Goal: Answer question/provide support: Share knowledge or assist other users

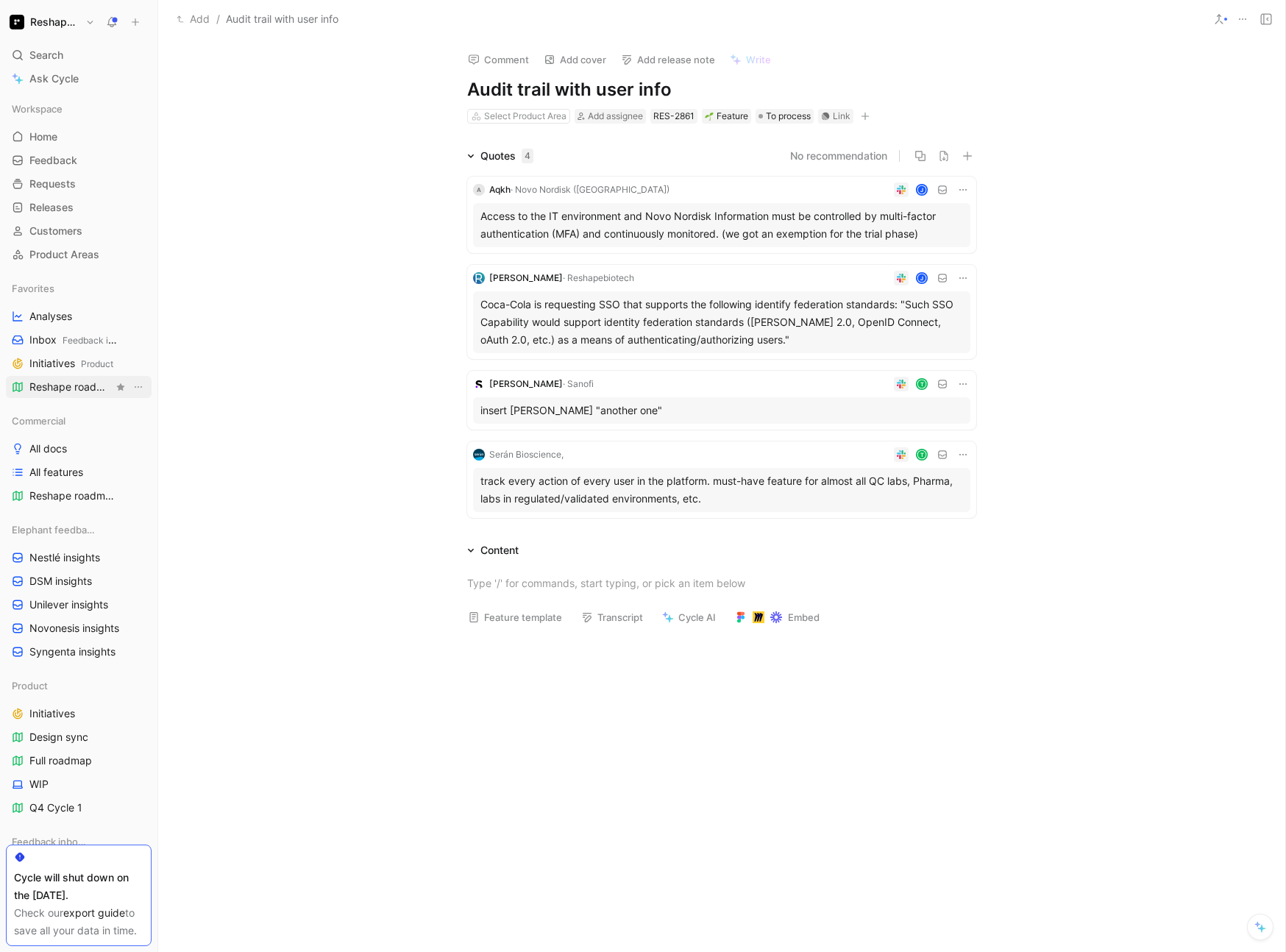
click at [56, 393] on span "Reshape roadmap Commercial" at bounding box center [71, 388] width 84 height 16
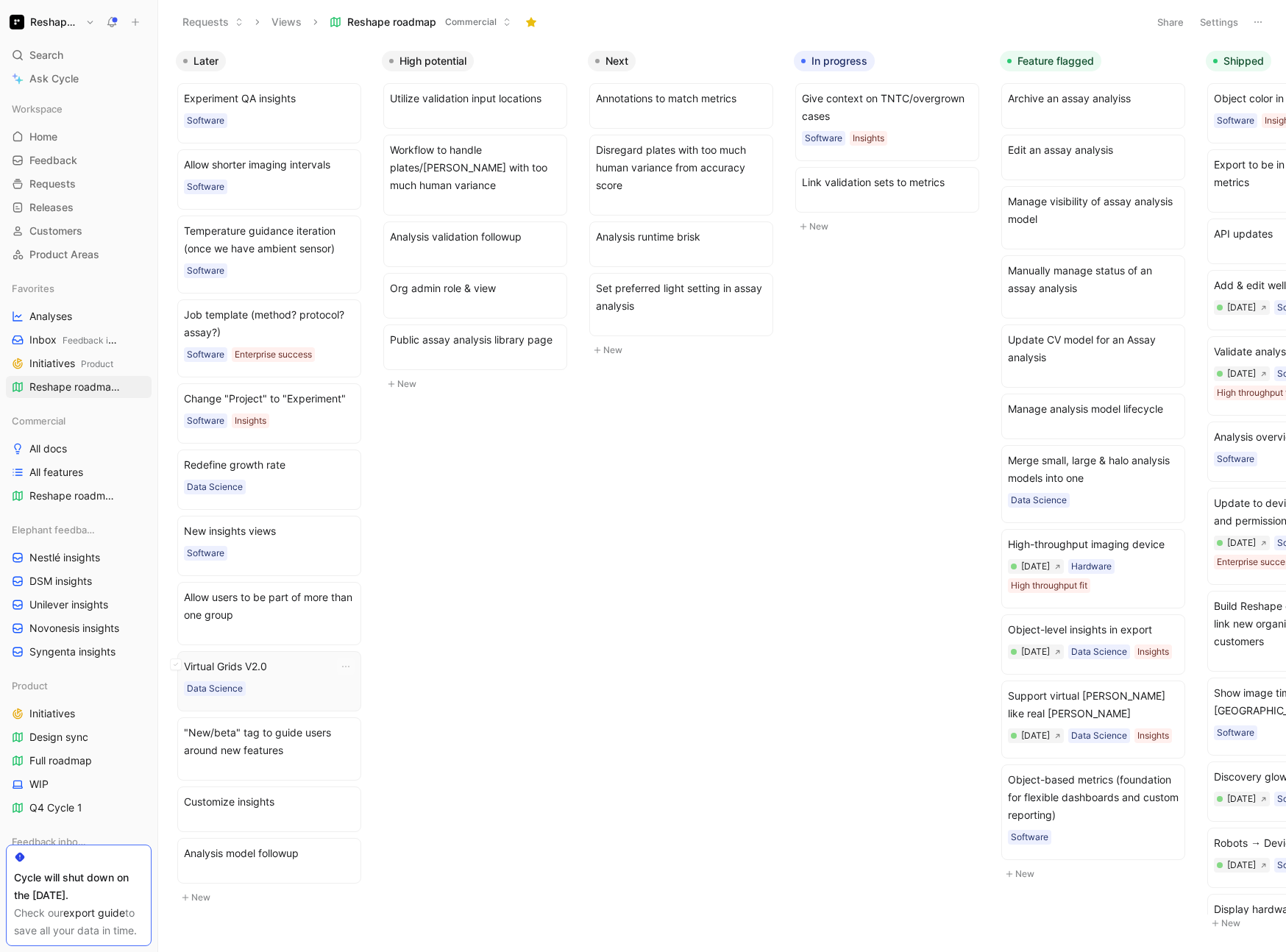
click at [262, 670] on span "Virtual Grids V2.0" at bounding box center [269, 666] width 170 height 18
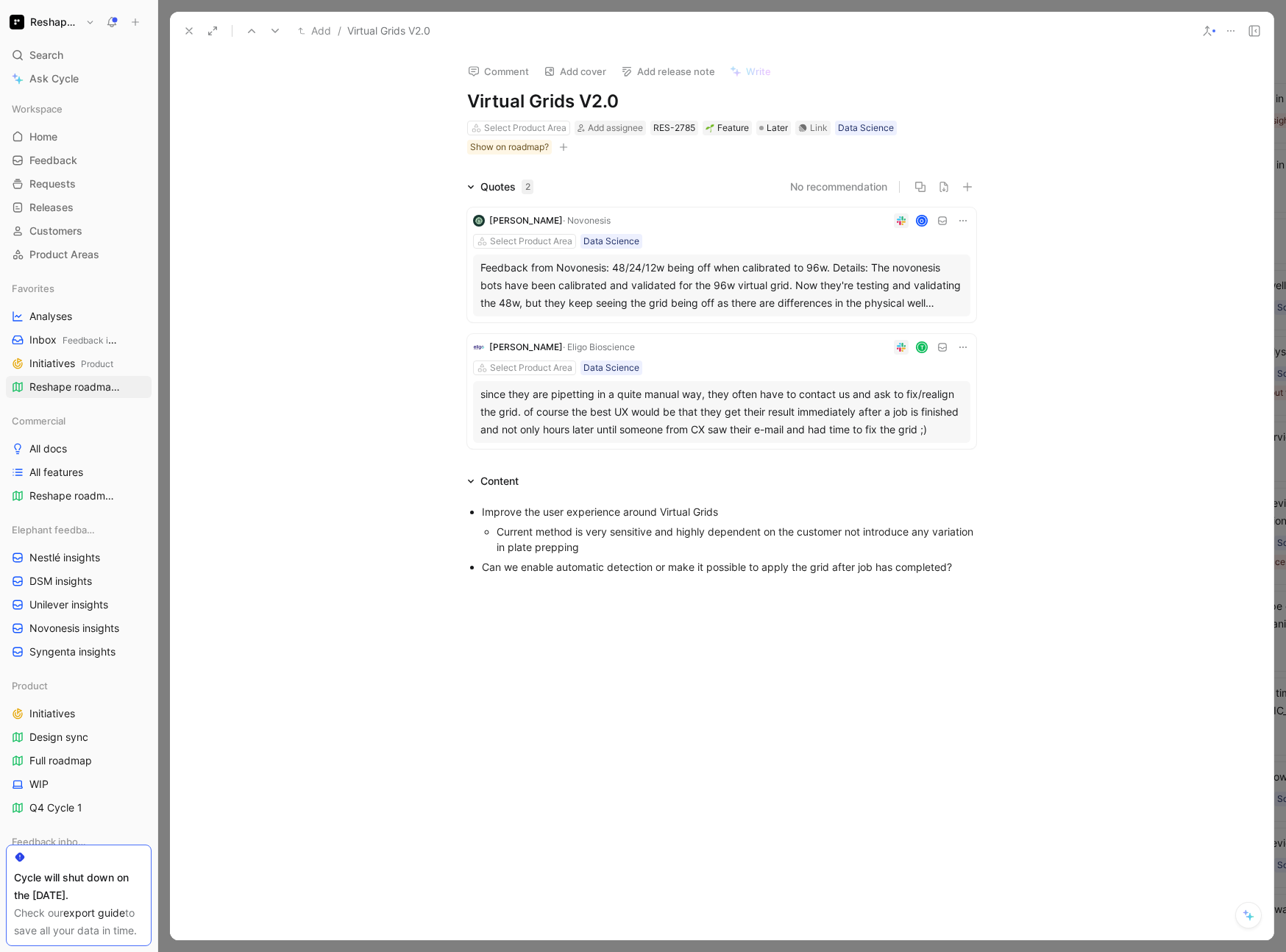
click at [652, 408] on div "since they are pipetting in a quite manual way, they often have to contact us a…" at bounding box center [721, 412] width 482 height 53
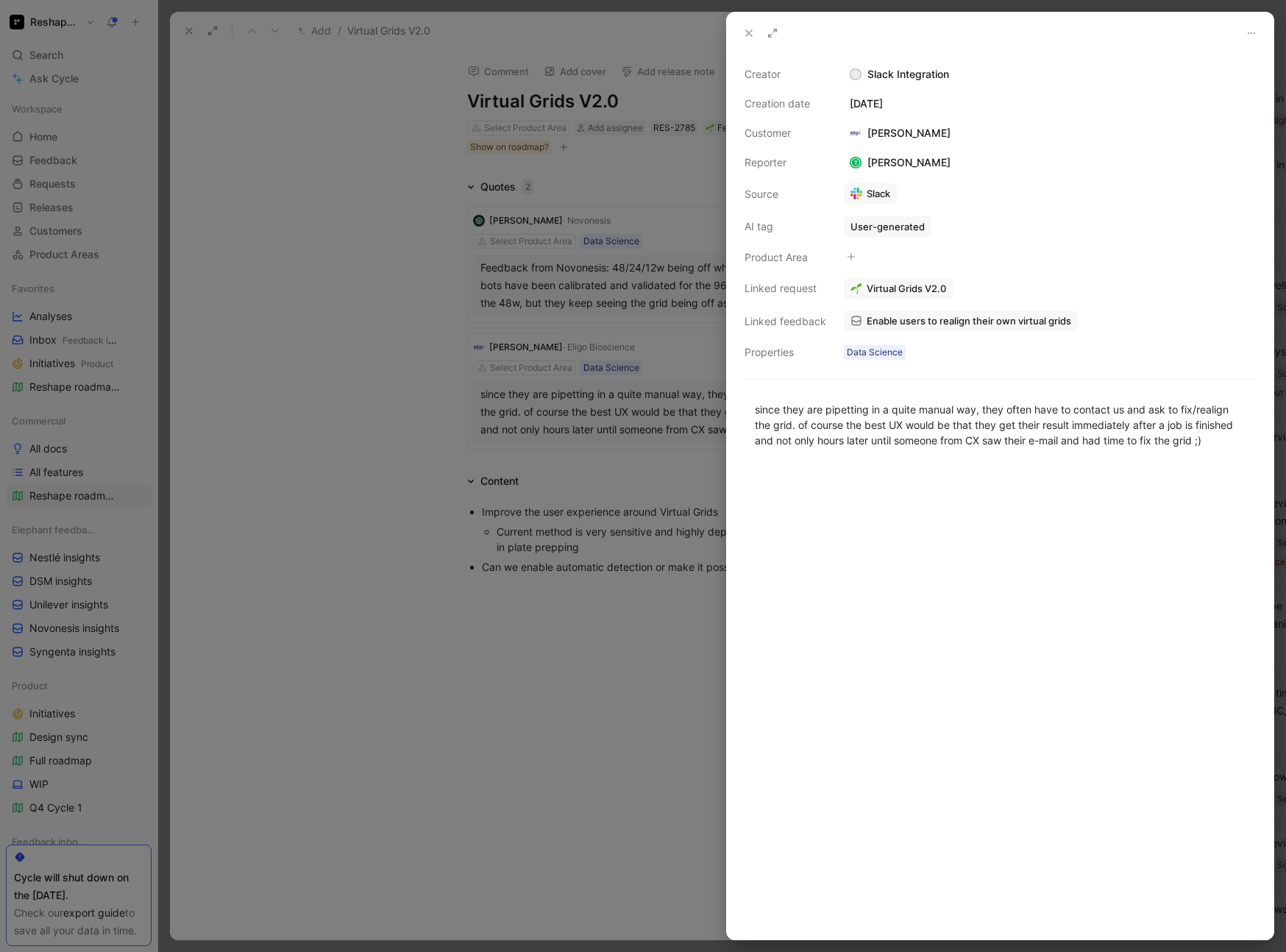
click at [539, 473] on div at bounding box center [643, 476] width 1286 height 952
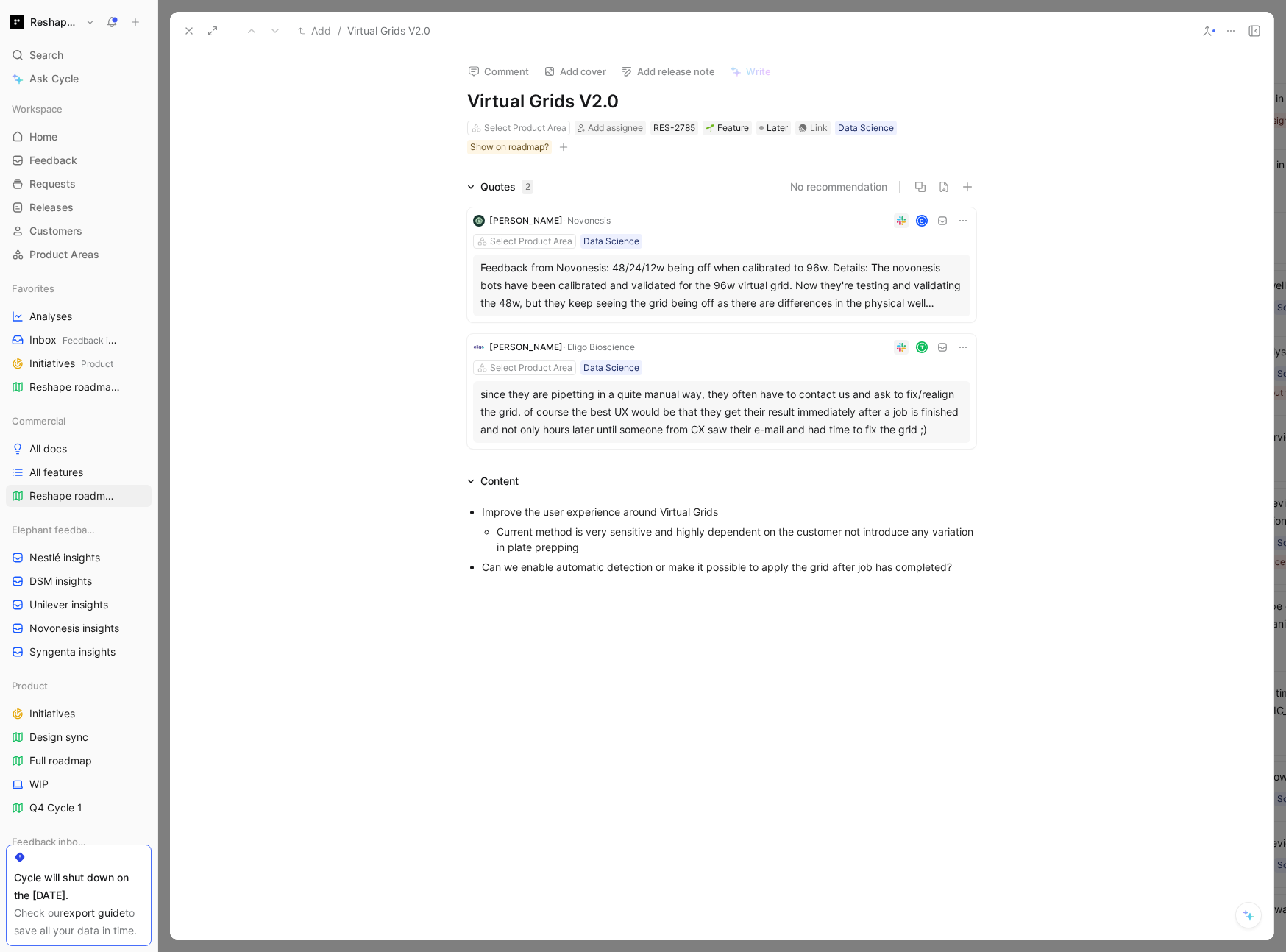
click at [189, 29] on use at bounding box center [189, 31] width 6 height 6
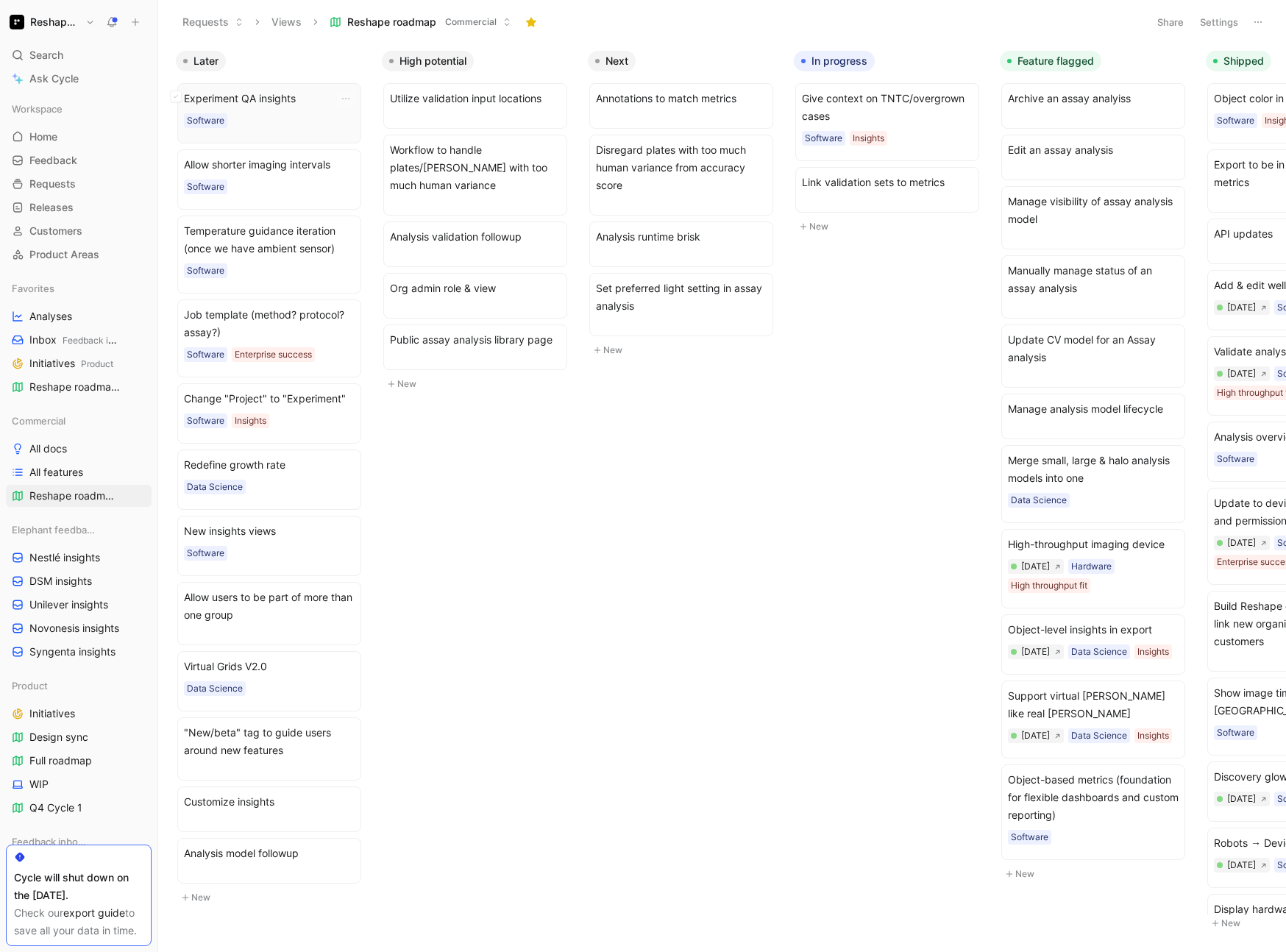
click at [281, 110] on div "Experiment QA insights Software" at bounding box center [269, 113] width 170 height 47
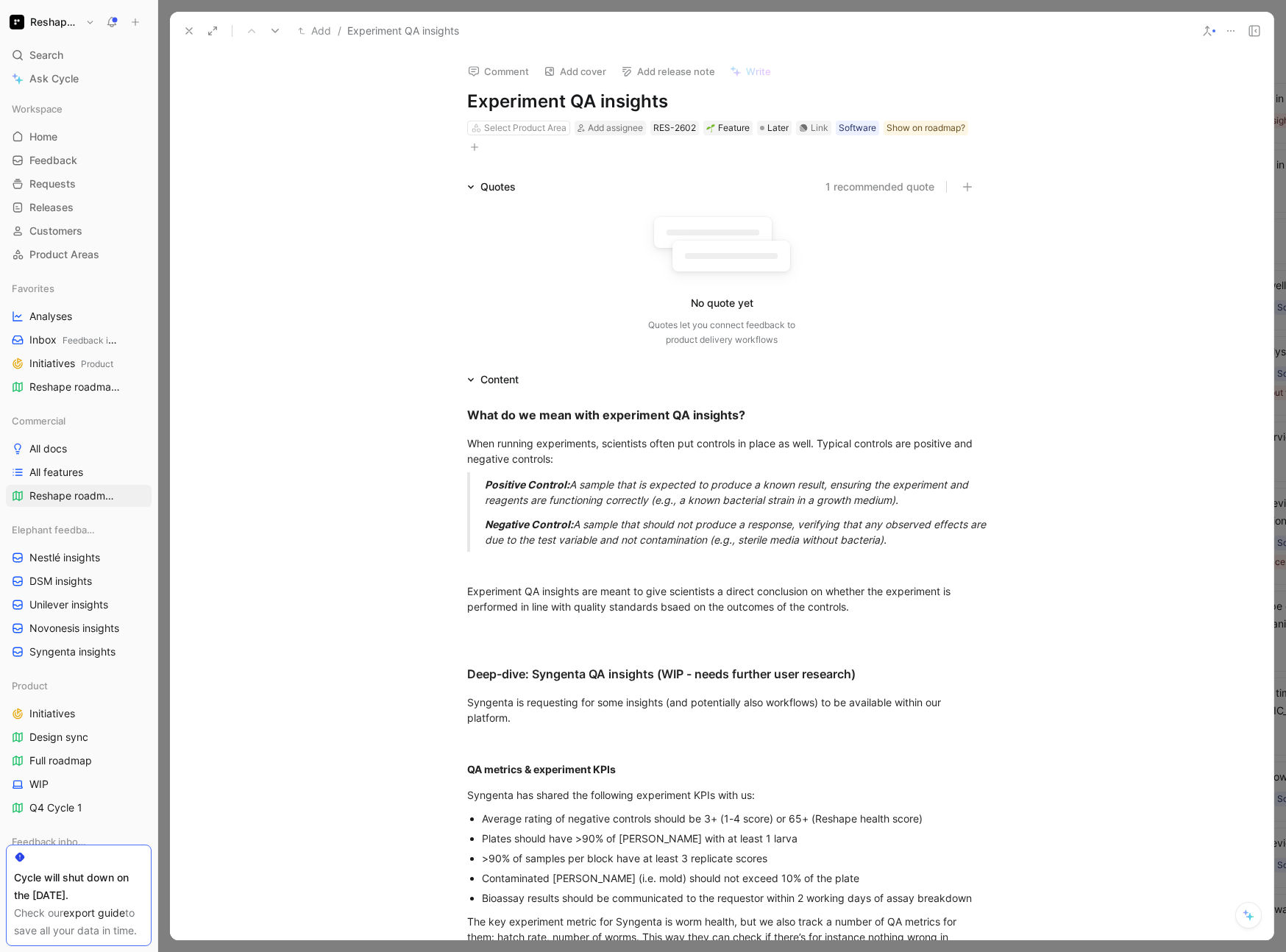
scroll to position [34, 0]
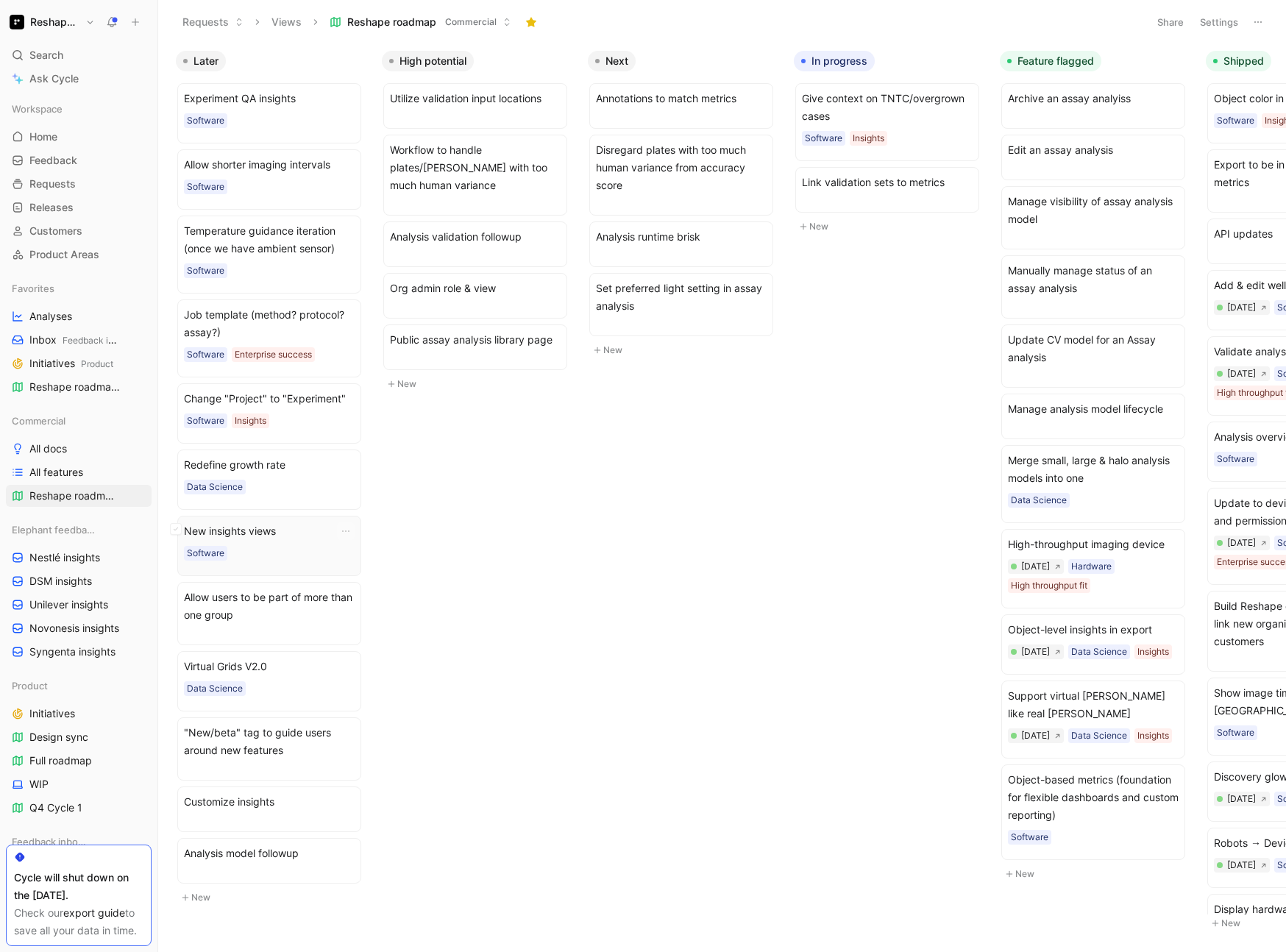
click at [272, 541] on div "New insights views Software" at bounding box center [269, 546] width 170 height 47
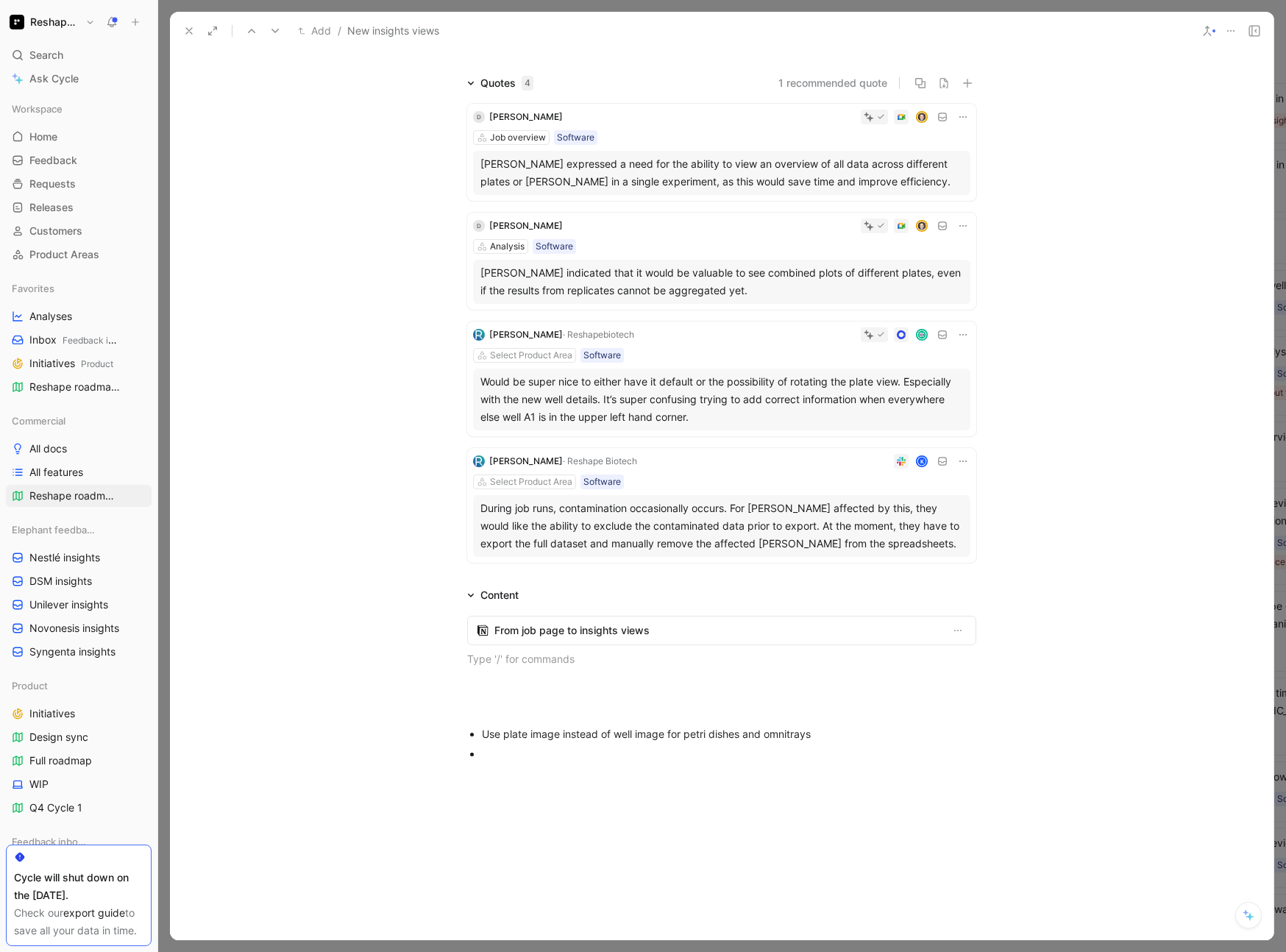
scroll to position [198, 0]
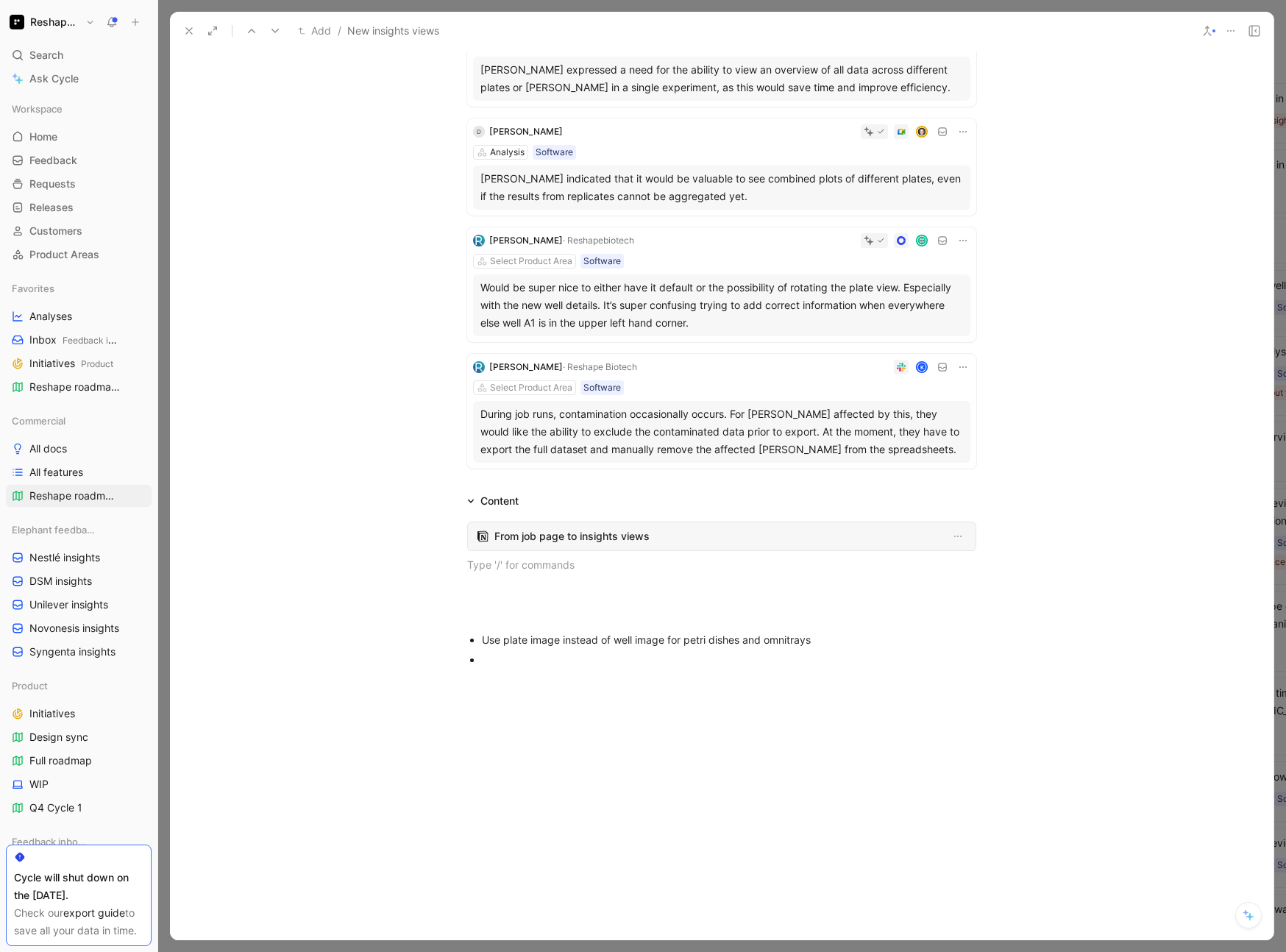
click at [584, 535] on span "From job page to insights views" at bounding box center [718, 536] width 448 height 18
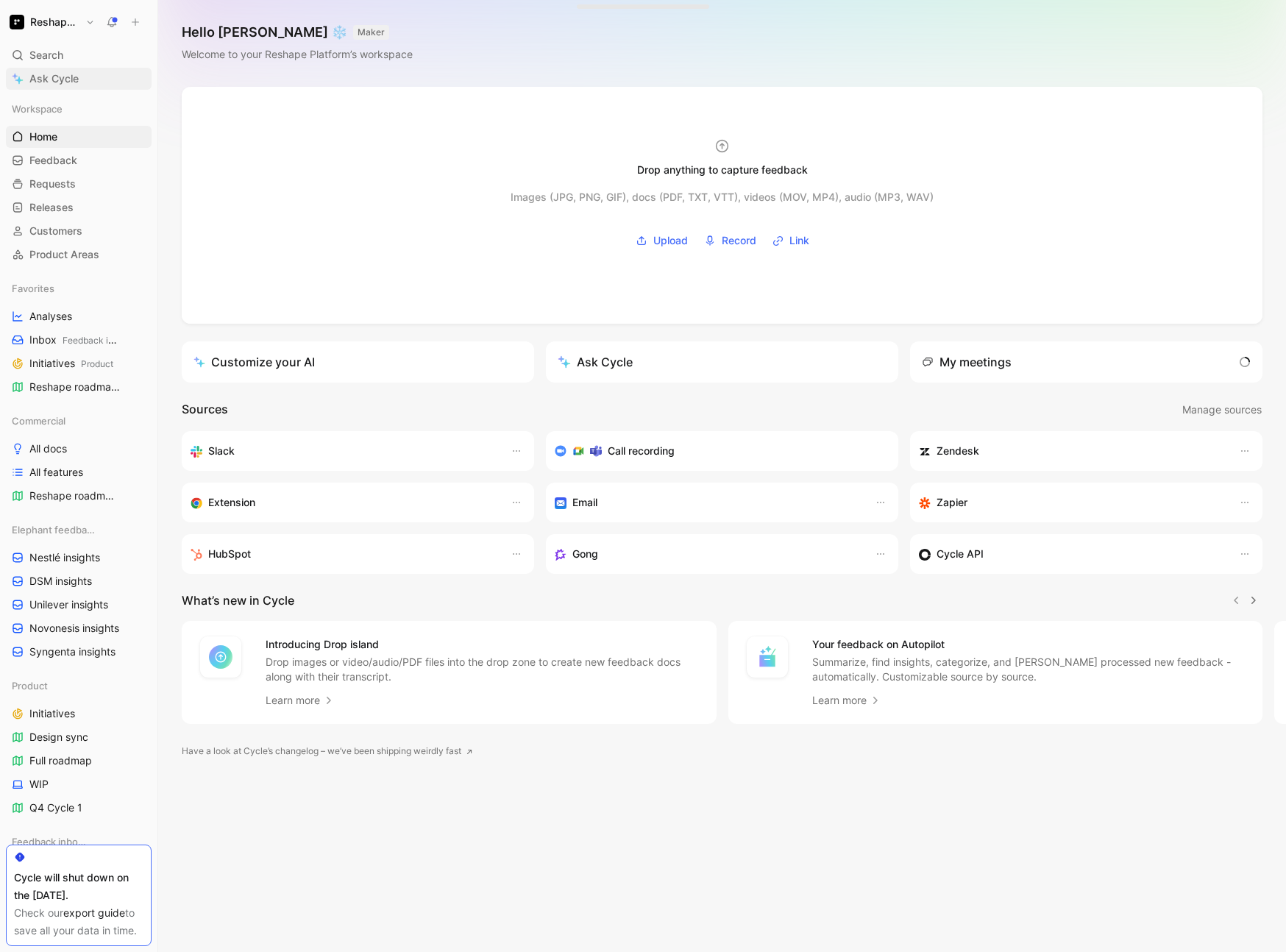
click at [66, 85] on span "Ask Cycle" at bounding box center [54, 79] width 50 height 18
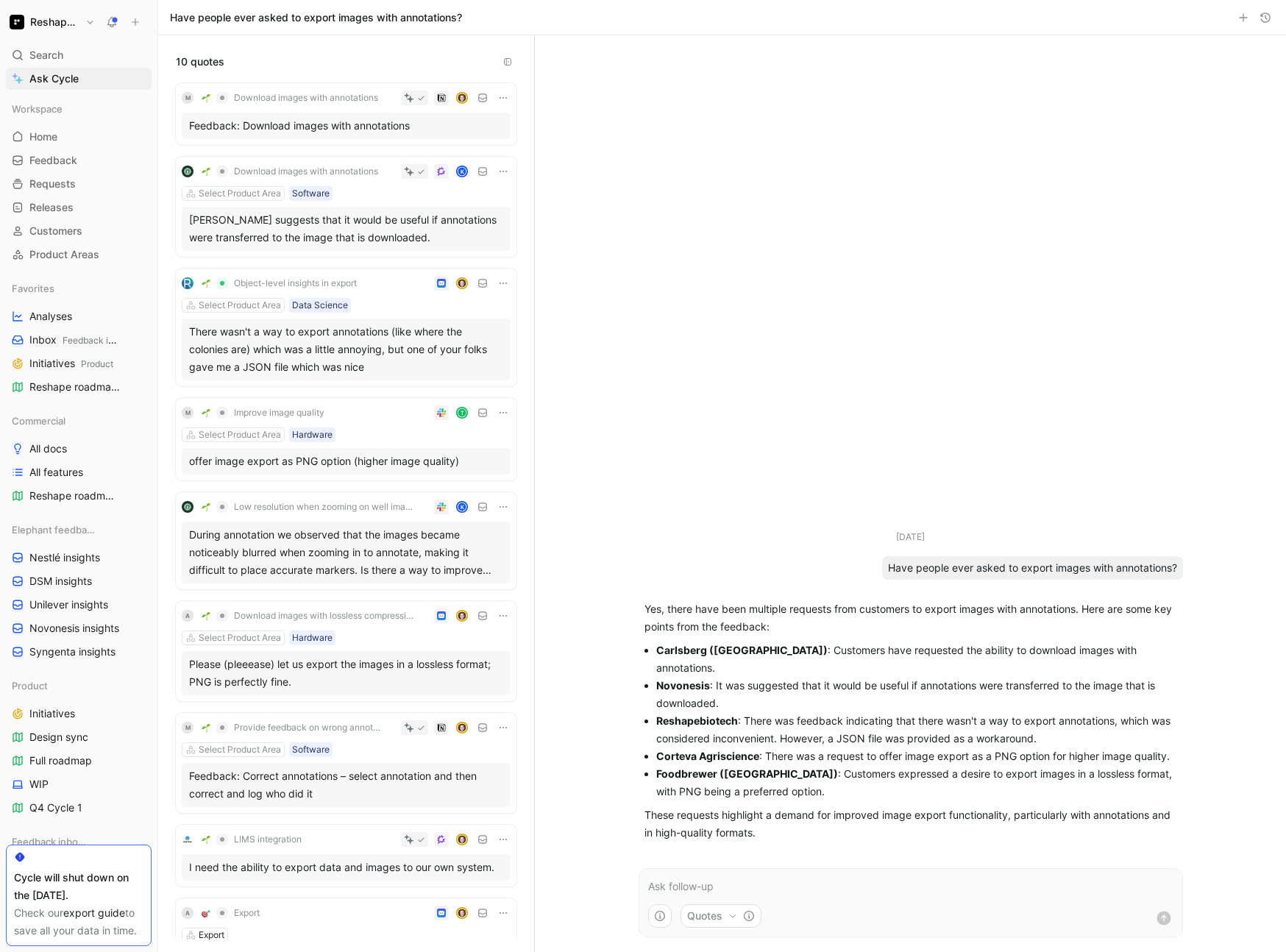
click at [0, 0] on icon "button" at bounding box center [0, 0] width 0 height 0
click at [361, 128] on div "Feedback: Download images with annotations" at bounding box center [346, 126] width 314 height 18
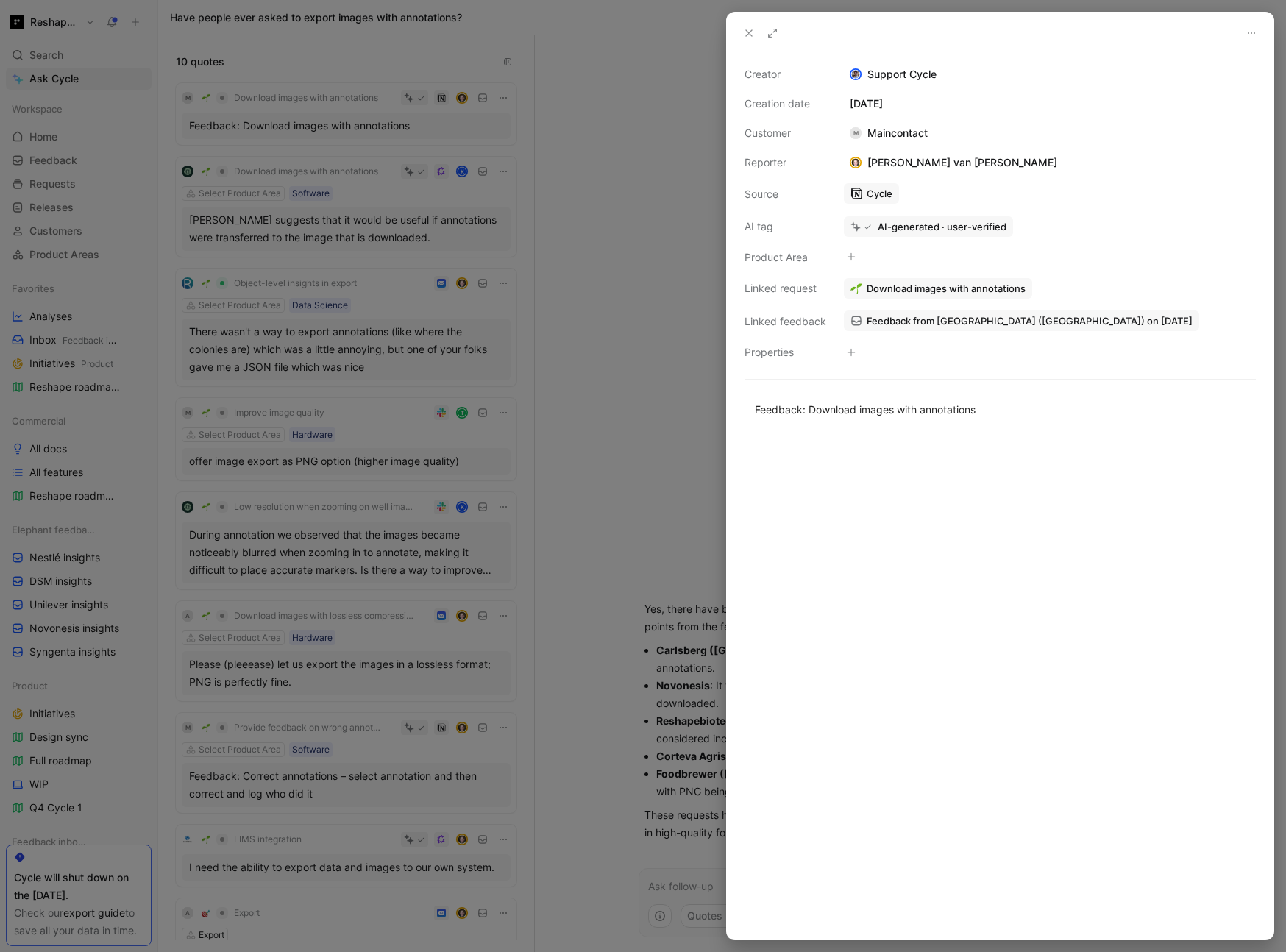
click at [959, 289] on span "Download images with annotations" at bounding box center [945, 288] width 159 height 14
click at [1065, 321] on span "Feedback from [GEOGRAPHIC_DATA] ([GEOGRAPHIC_DATA]) on [DATE]" at bounding box center [1029, 321] width 325 height 14
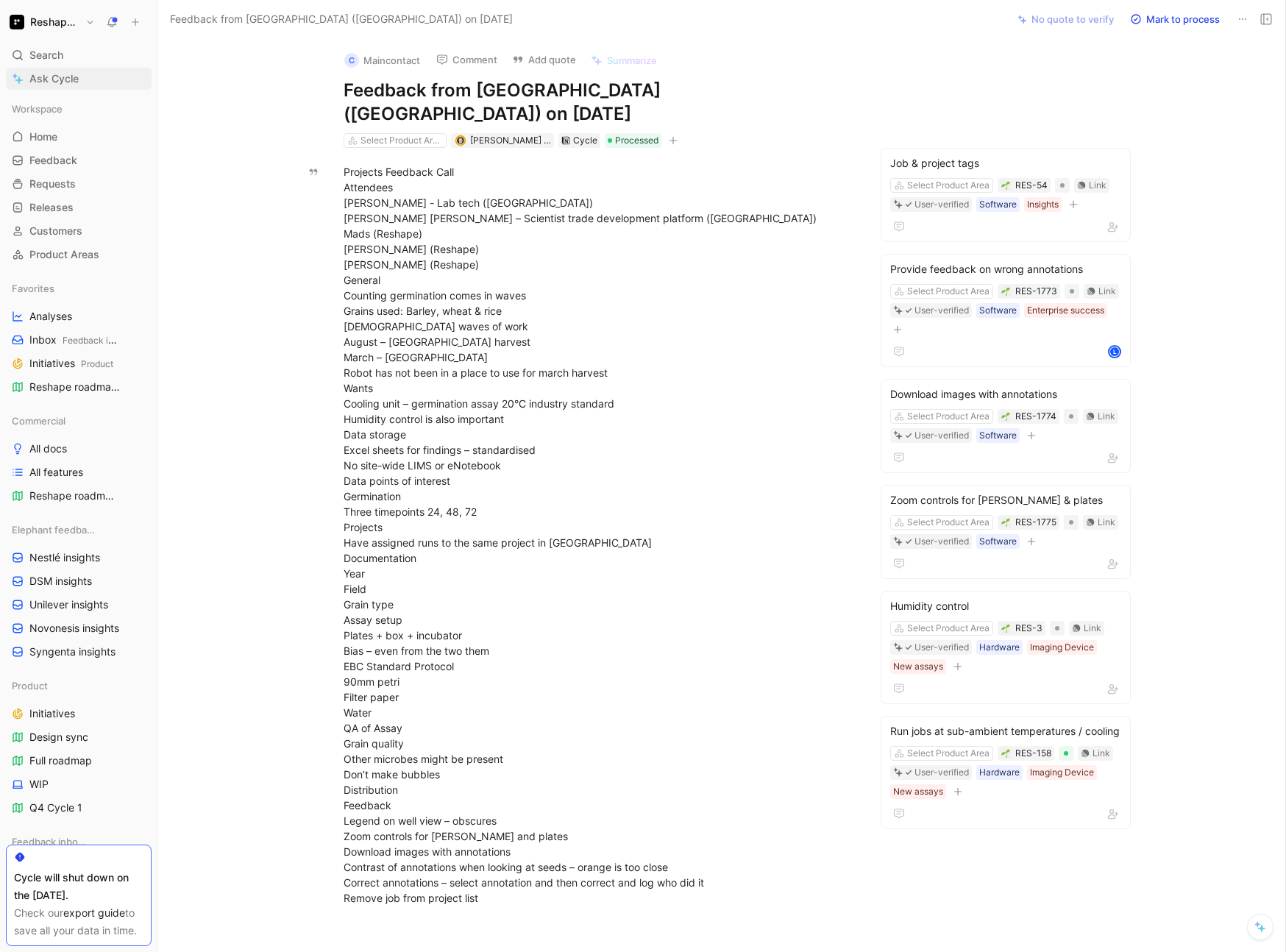
click at [69, 67] on link "Ask Cycle" at bounding box center [78, 78] width 145 height 22
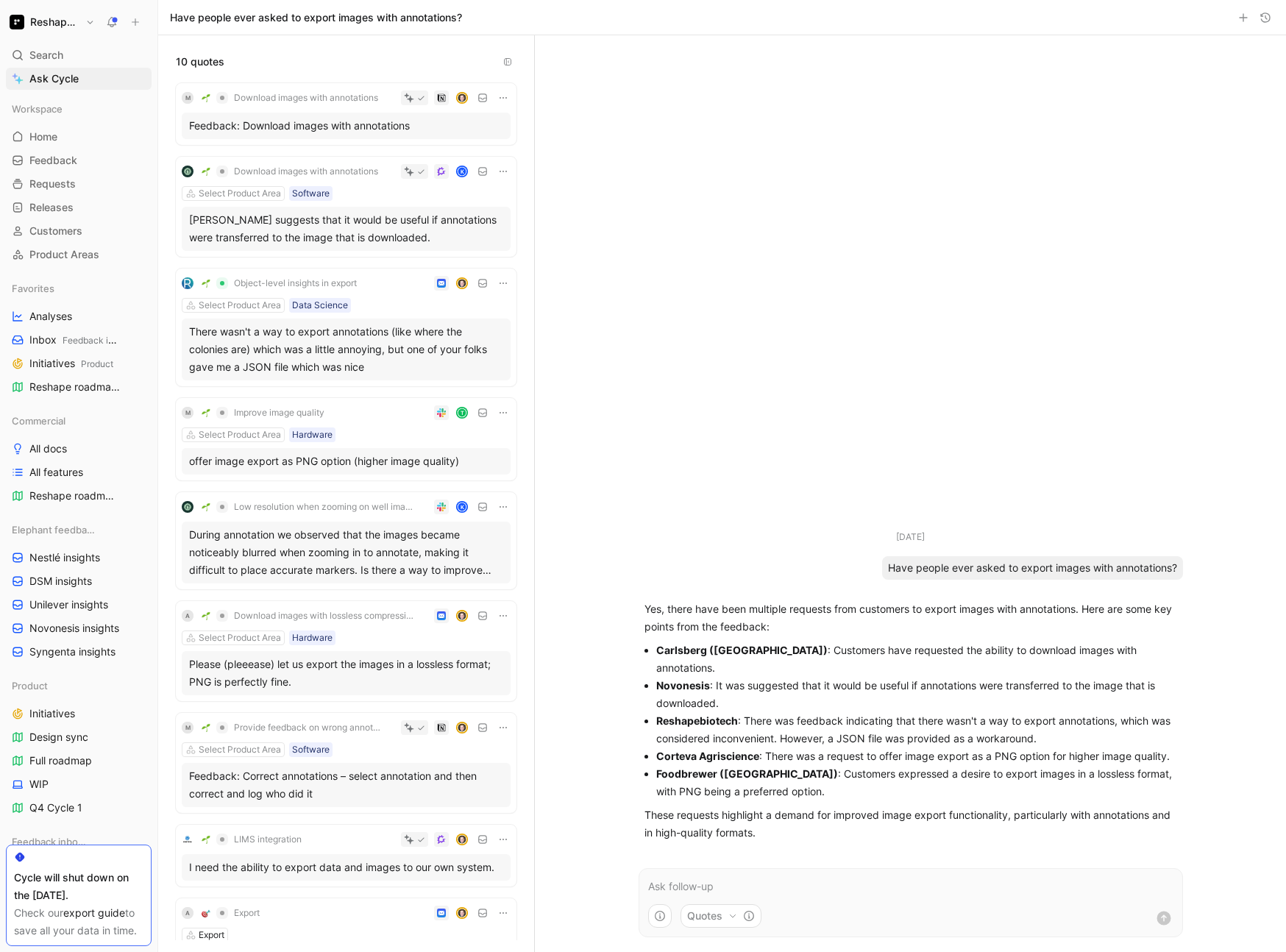
drag, startPoint x: 786, startPoint y: 667, endPoint x: 1203, endPoint y: 676, distance: 417.1
click at [1203, 676] on div "[DATE] Have people ever asked to export images with annotations? Yes, there hav…" at bounding box center [910, 493] width 751 height 917
copy li "Customers have requested the ability to download images with annotations."
click at [832, 847] on div "Yes, there have been multiple requests from customers to export images with ann…" at bounding box center [910, 721] width 545 height 253
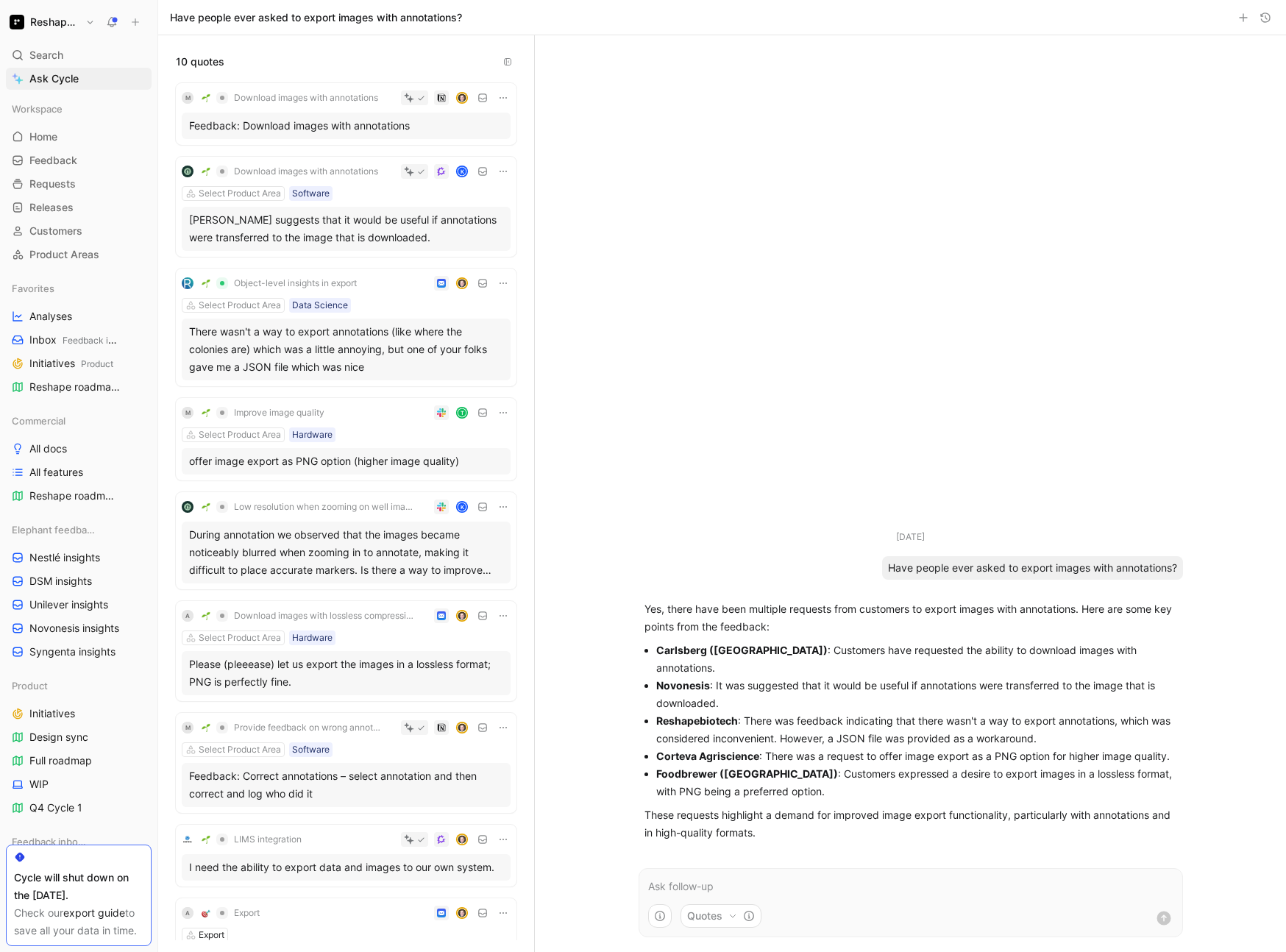
drag, startPoint x: 787, startPoint y: 667, endPoint x: 1166, endPoint y: 667, distance: 379.0
click at [1166, 667] on li "Carlsberg ([GEOGRAPHIC_DATA]) : Customers have requested the ability to downloa…" at bounding box center [916, 659] width 520 height 35
copy li "Customers have requested the ability to download images with annotations."
drag, startPoint x: 714, startPoint y: 685, endPoint x: 722, endPoint y: 701, distance: 17.9
click at [722, 701] on li "Novonesis : It was suggested that it would be useful if annotations were transf…" at bounding box center [916, 695] width 520 height 35
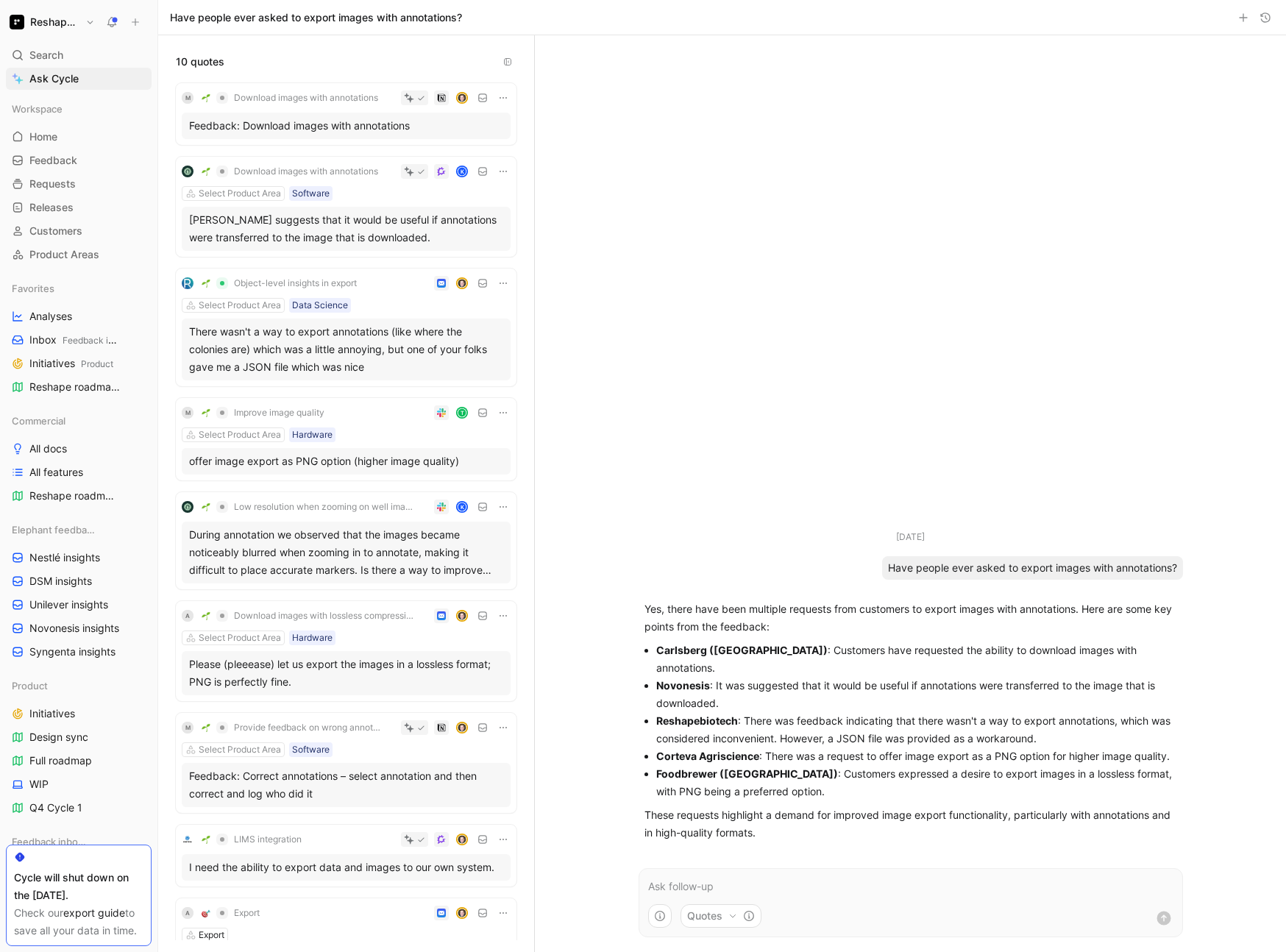
click at [728, 731] on li "Reshapebiotech : There was feedback indicating that there wasn't a way to expor…" at bounding box center [916, 730] width 520 height 35
